Goal: Transaction & Acquisition: Purchase product/service

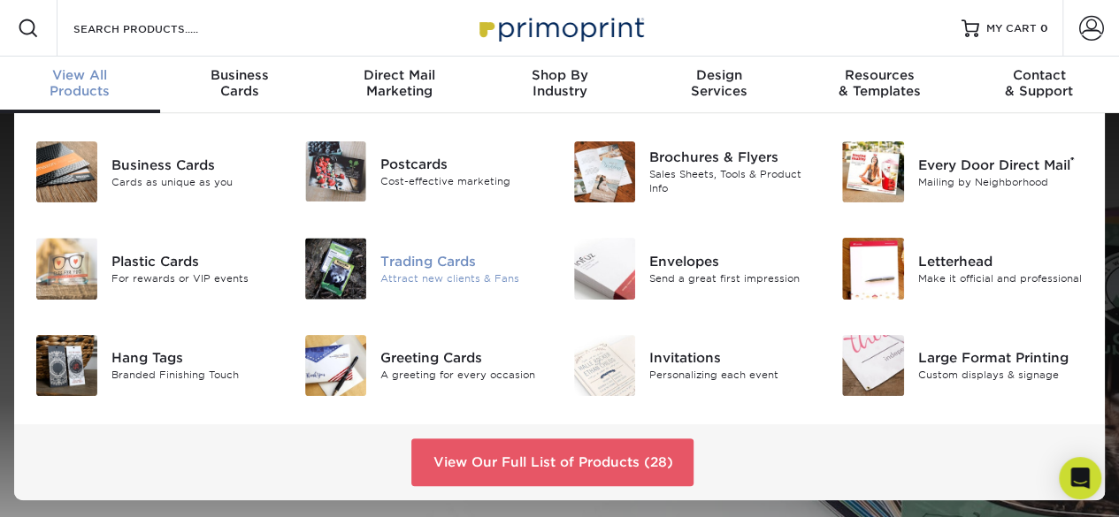
click at [356, 274] on img at bounding box center [335, 268] width 61 height 61
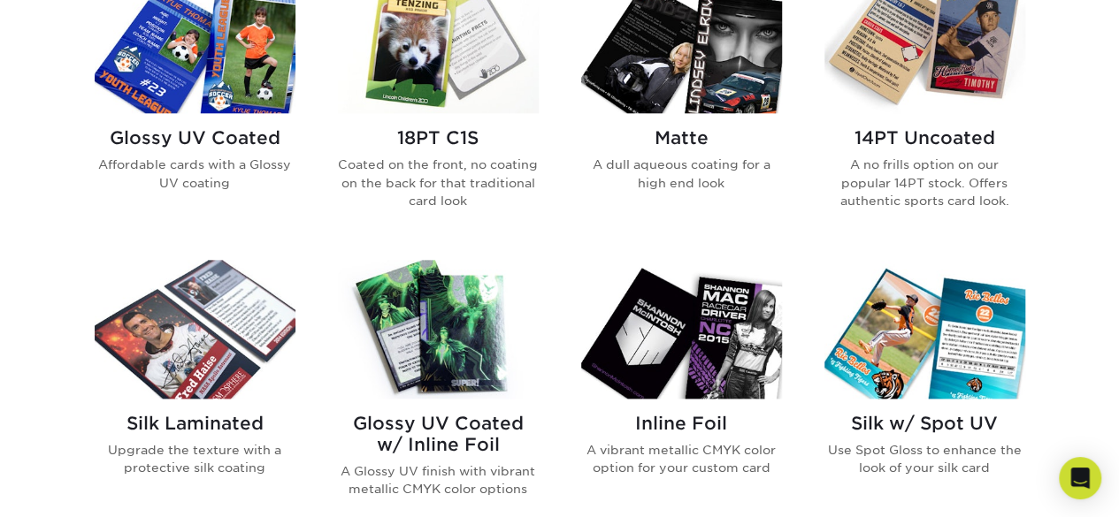
scroll to position [884, 0]
